Goal: Find specific page/section: Find specific page/section

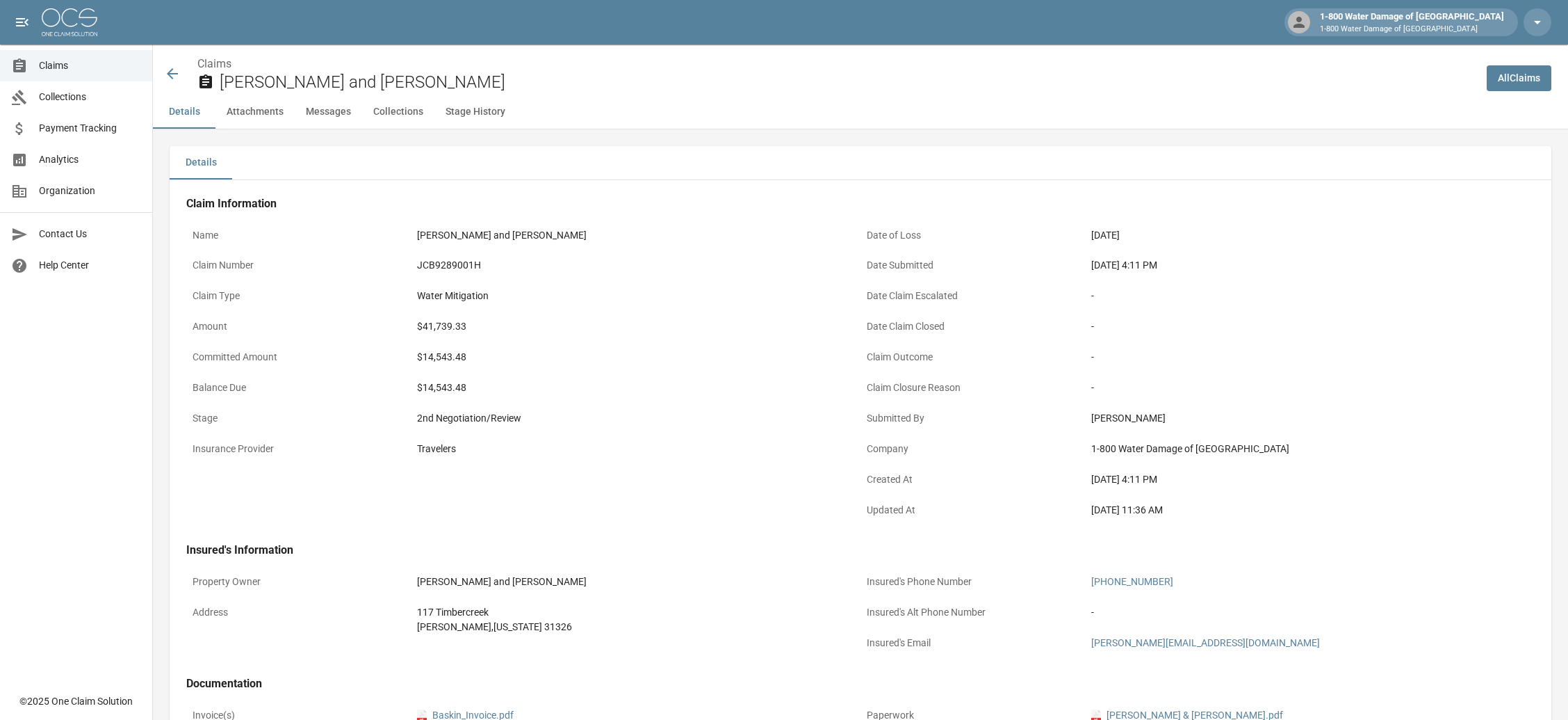
scroll to position [649, 0]
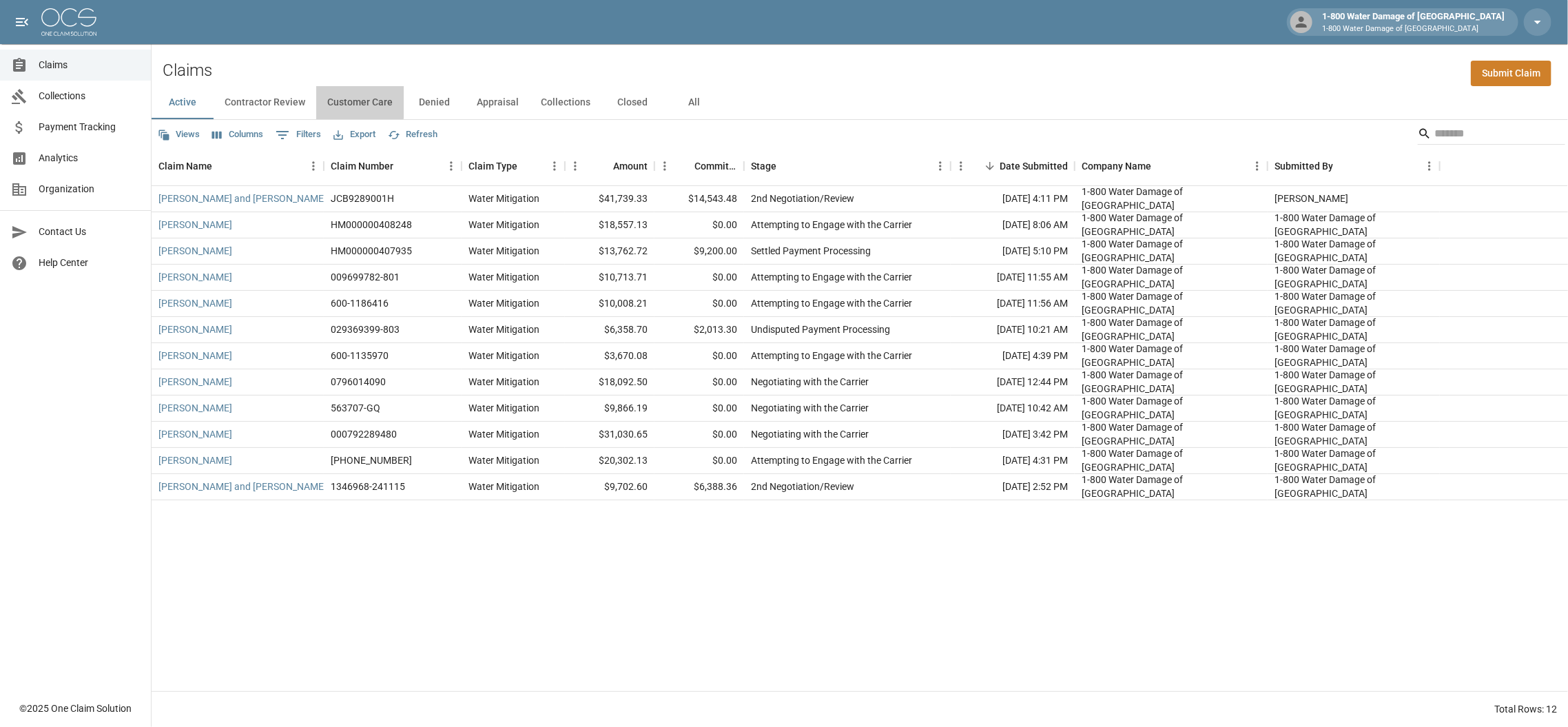
click at [331, 102] on button "Customer Care" at bounding box center [360, 102] width 87 height 33
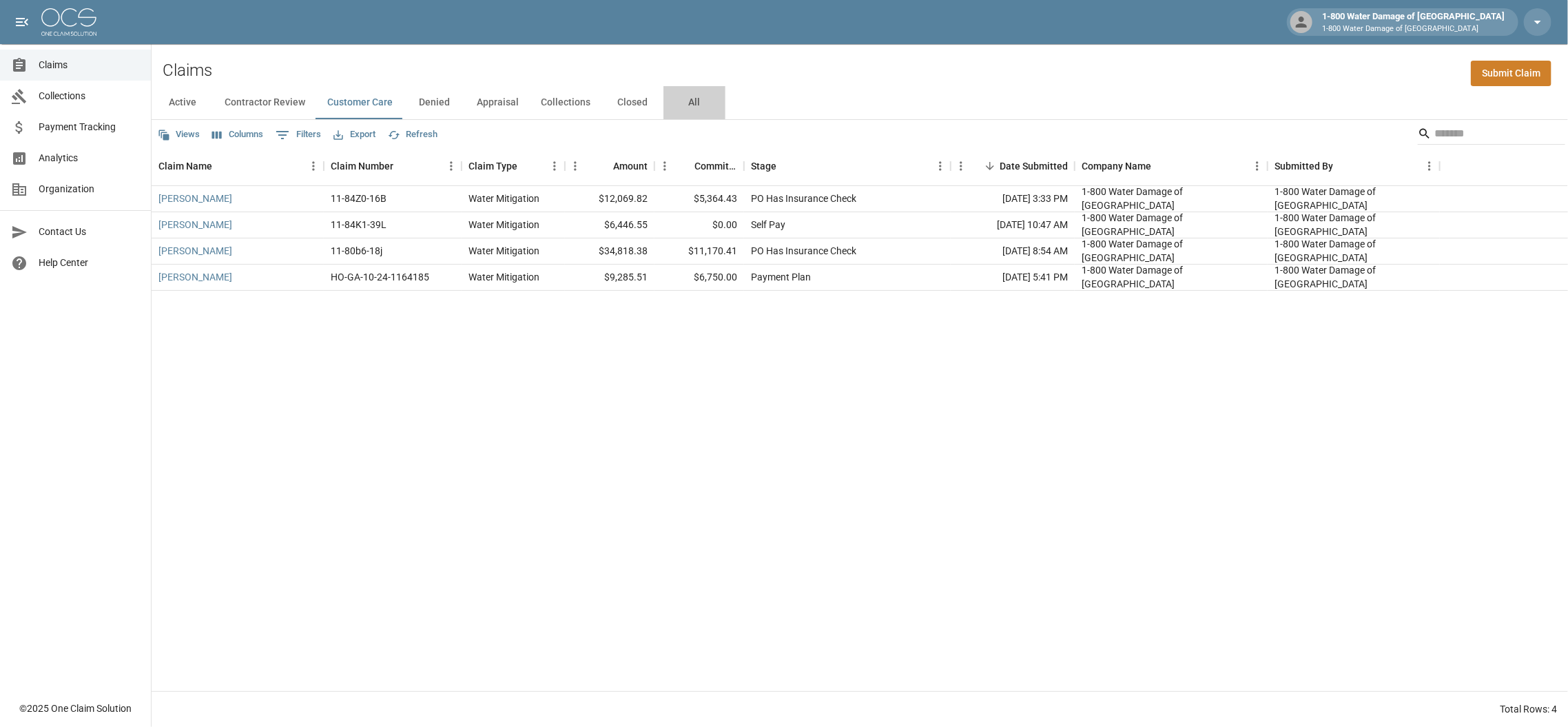
click at [694, 101] on button "All" at bounding box center [695, 102] width 62 height 33
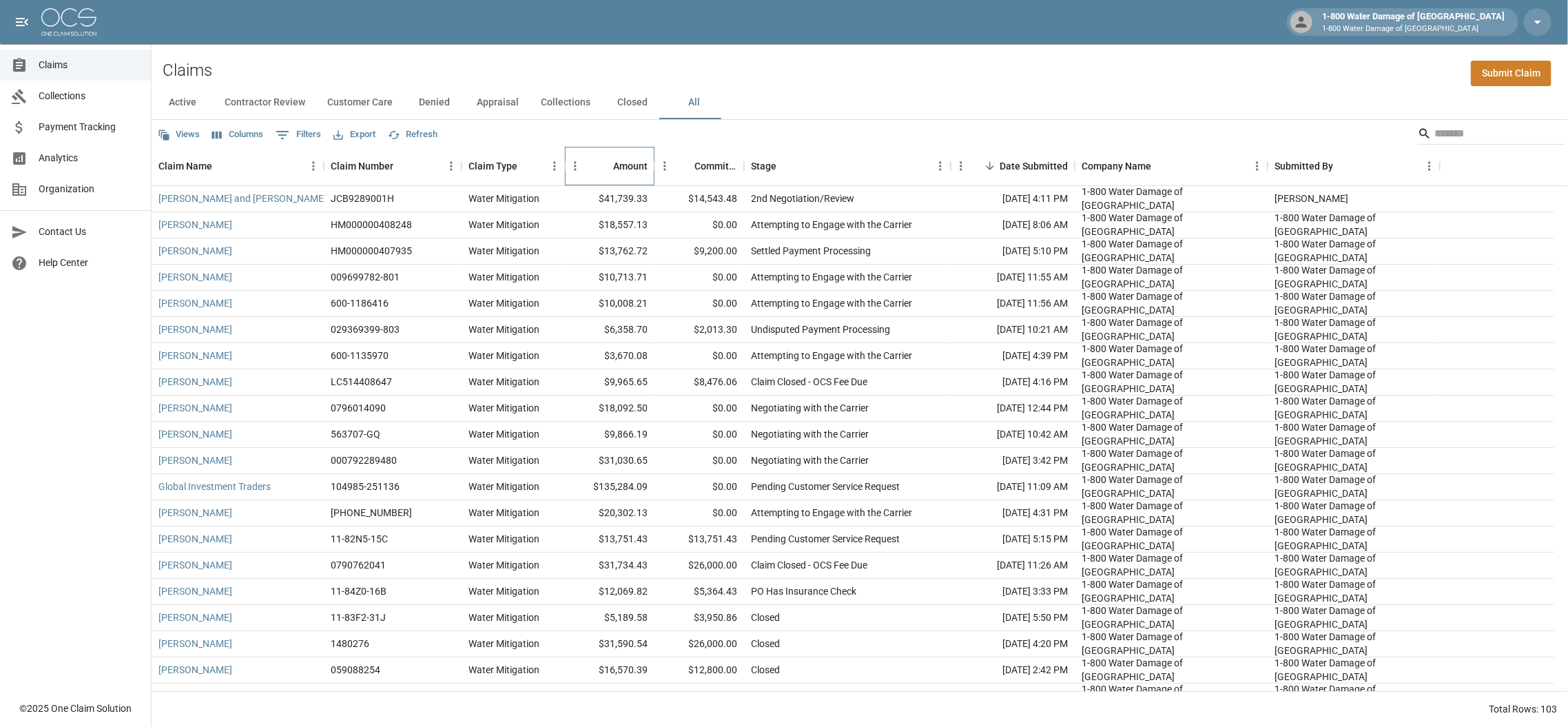
click at [618, 170] on div "Amount" at bounding box center [630, 166] width 34 height 39
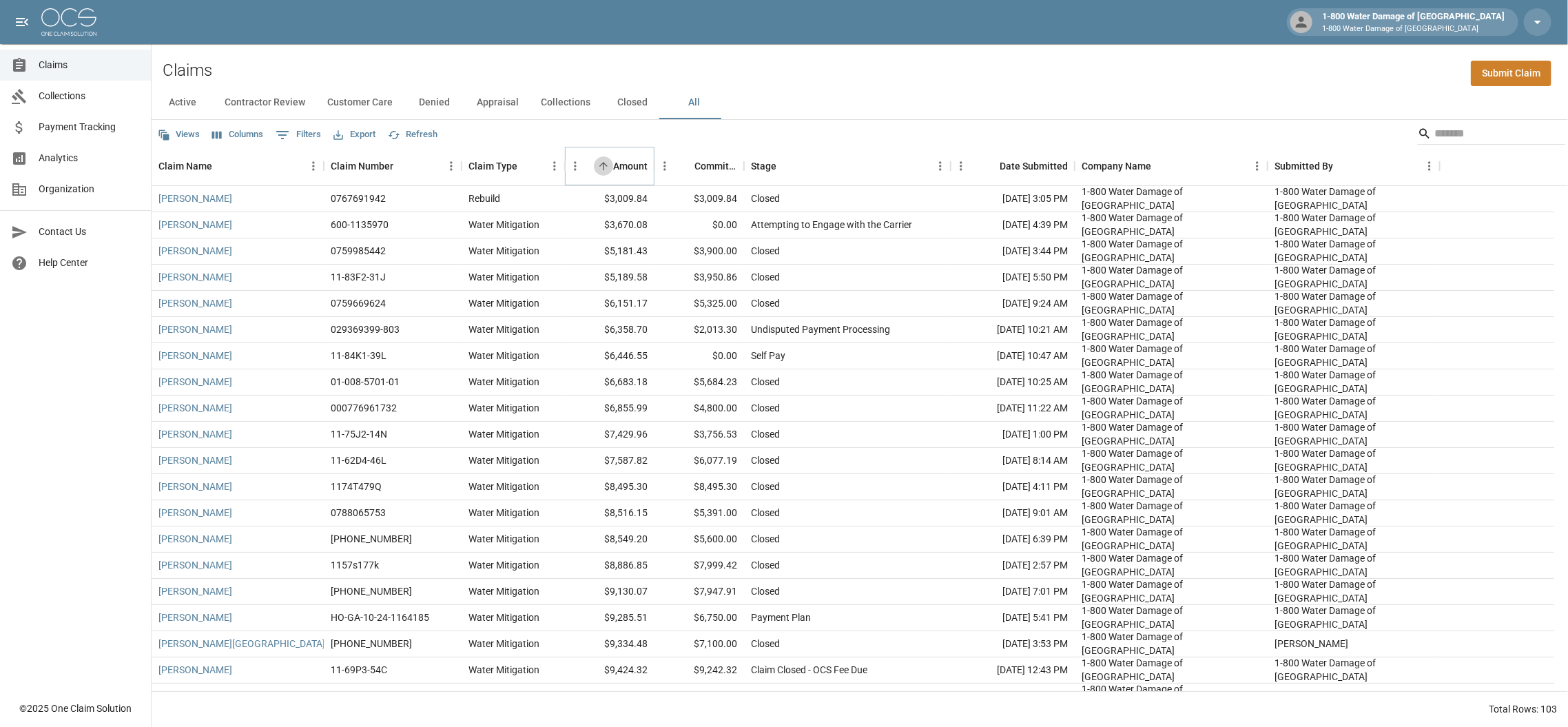
click at [594, 163] on button "Sort" at bounding box center [604, 165] width 19 height 19
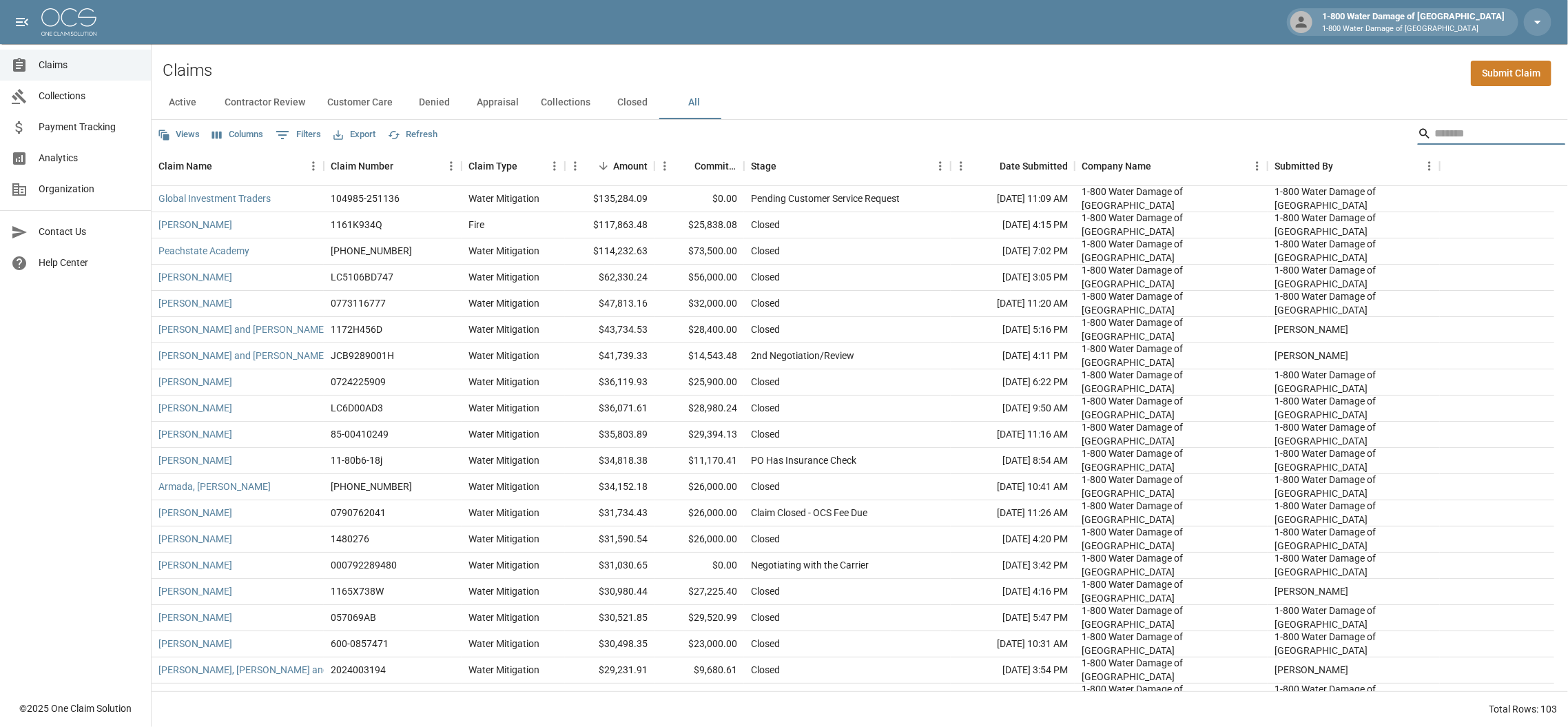
click at [1435, 130] on input "Search" at bounding box center [1489, 133] width 110 height 22
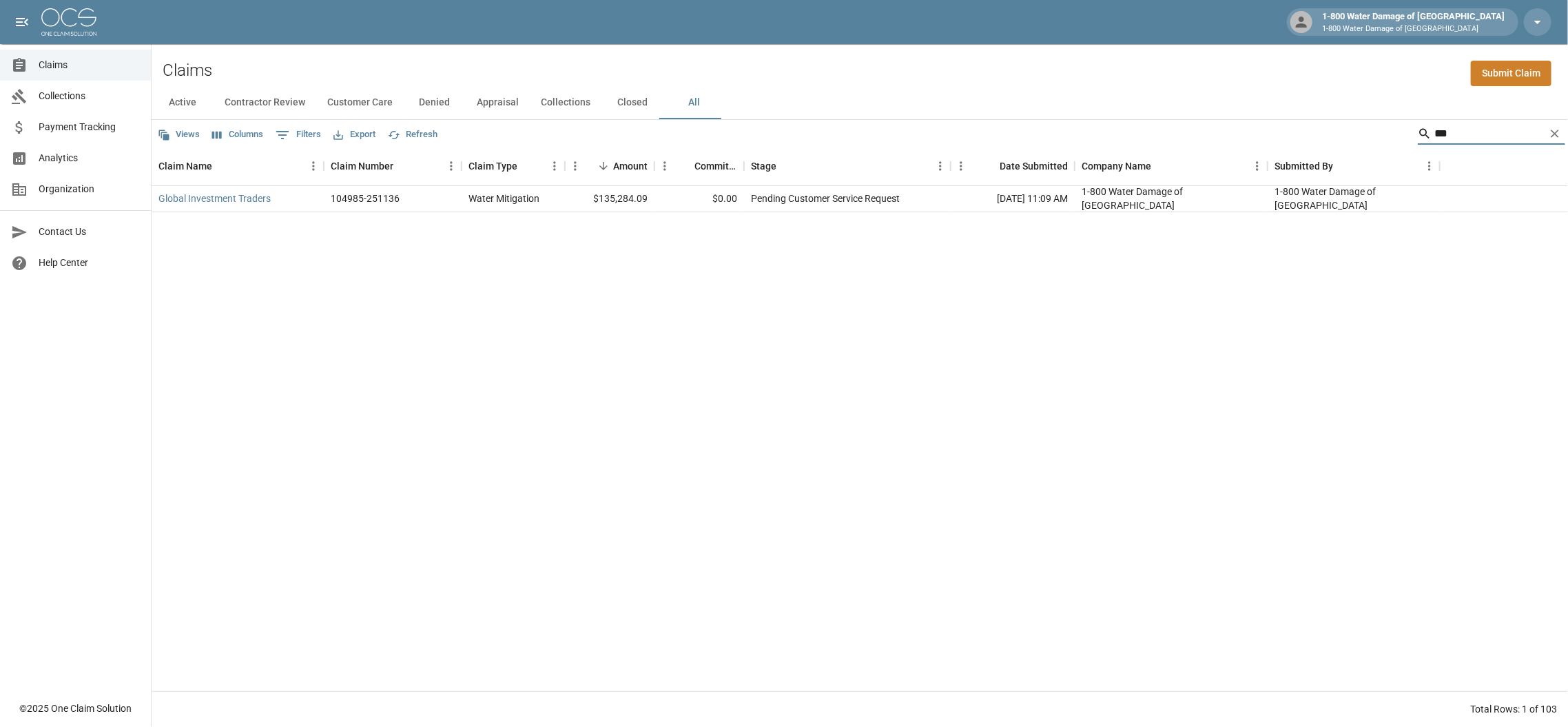
type input "***"
click at [215, 188] on div "Global Investment Traders" at bounding box center [238, 199] width 172 height 26
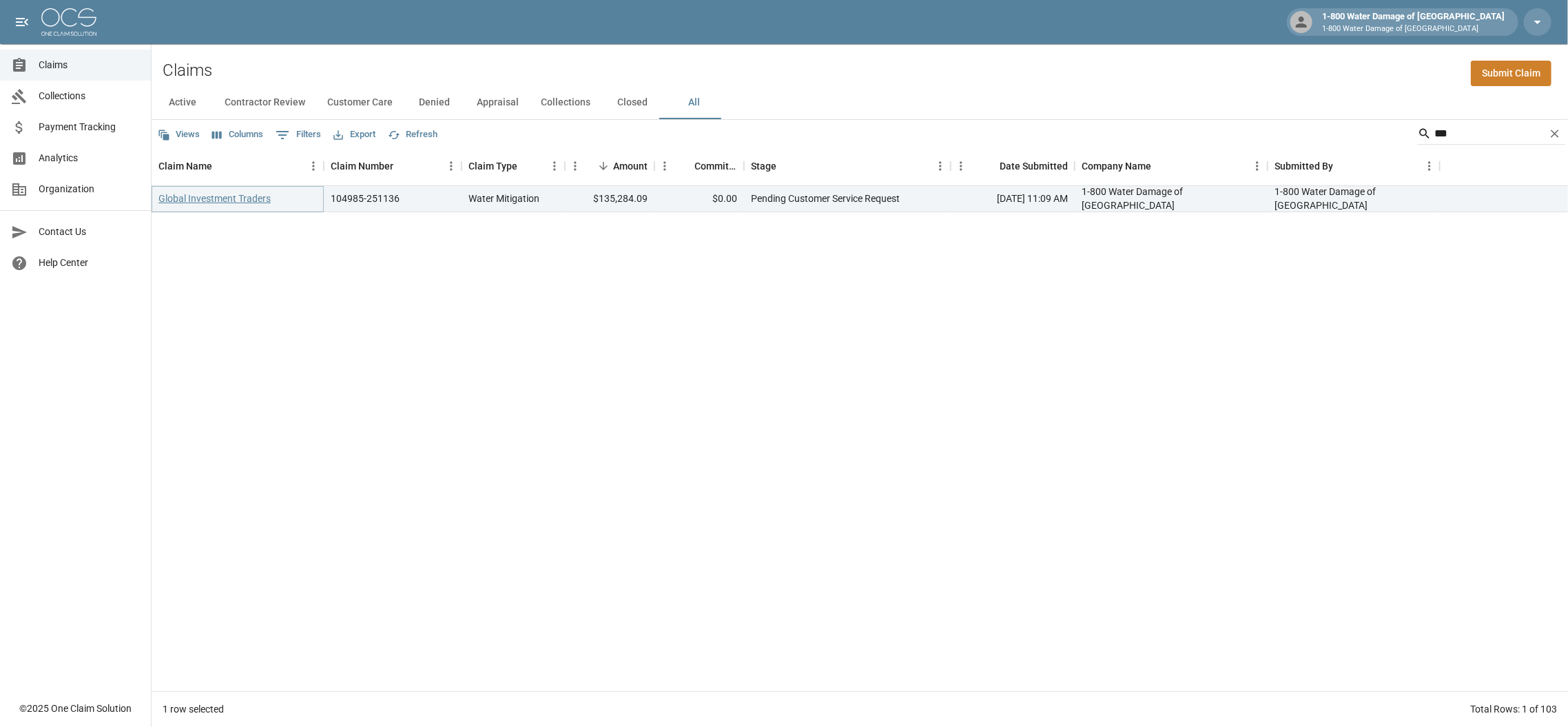
click at [225, 195] on link "Global Investment Traders" at bounding box center [215, 198] width 112 height 13
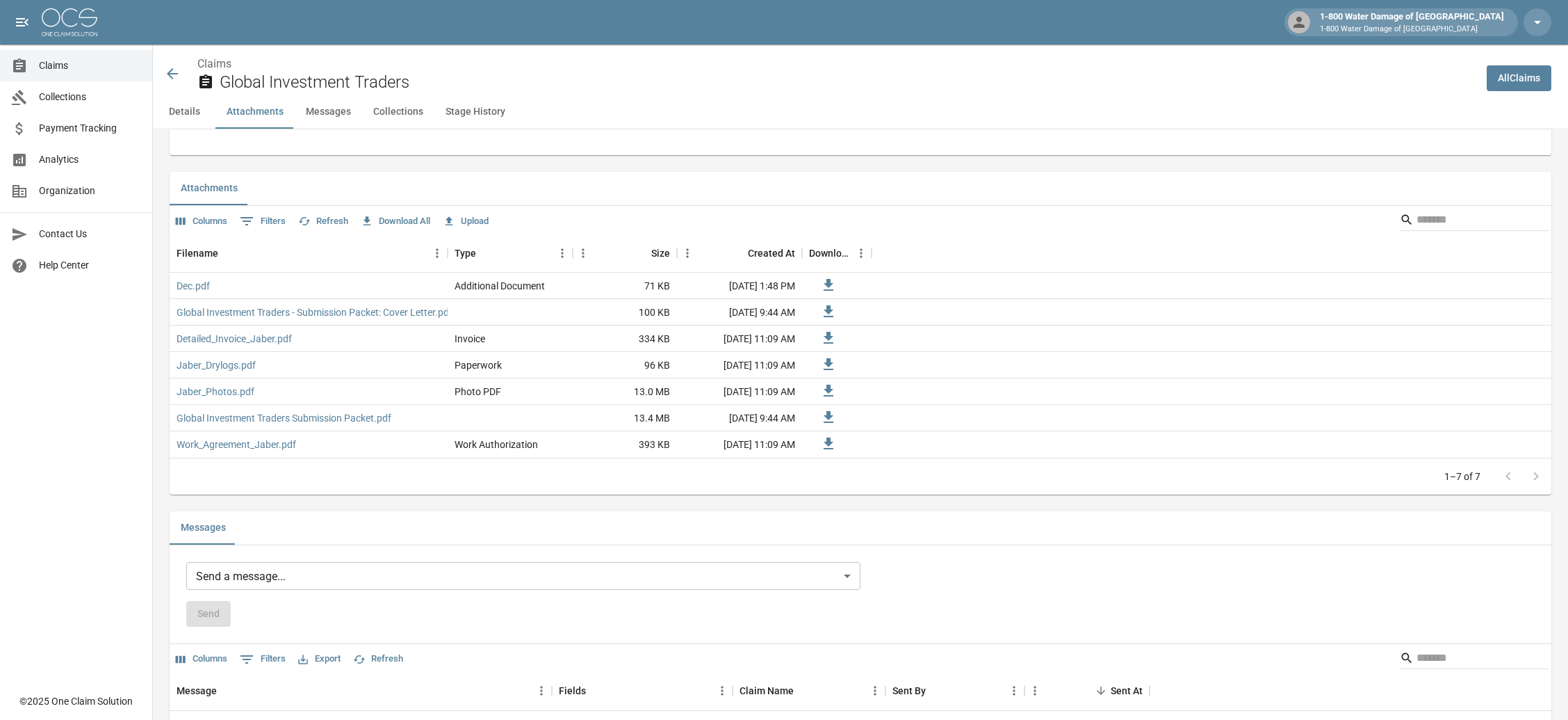
scroll to position [834, 0]
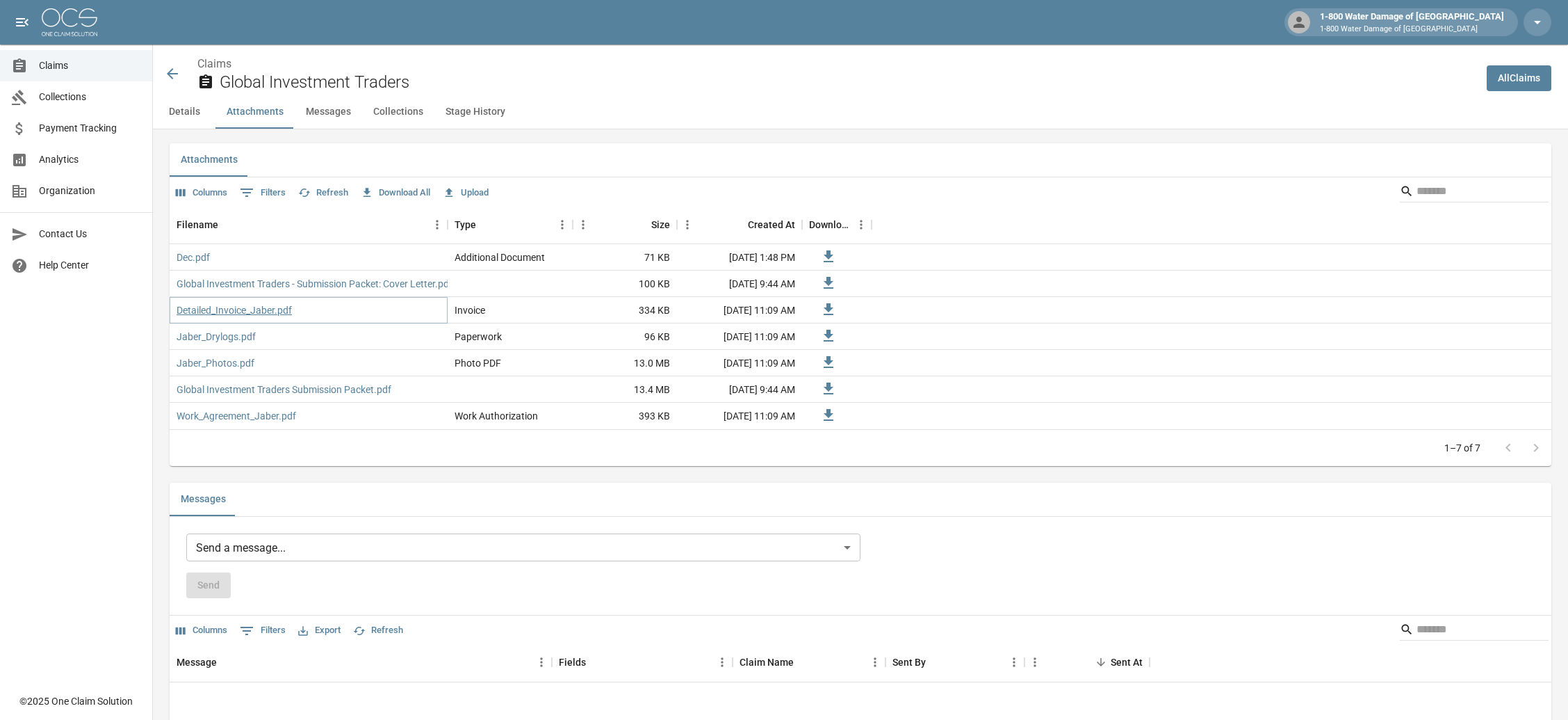
click at [224, 308] on link "Detailed_Invoice_Jaber.pdf" at bounding box center [235, 310] width 115 height 14
